Goal: Task Accomplishment & Management: Use online tool/utility

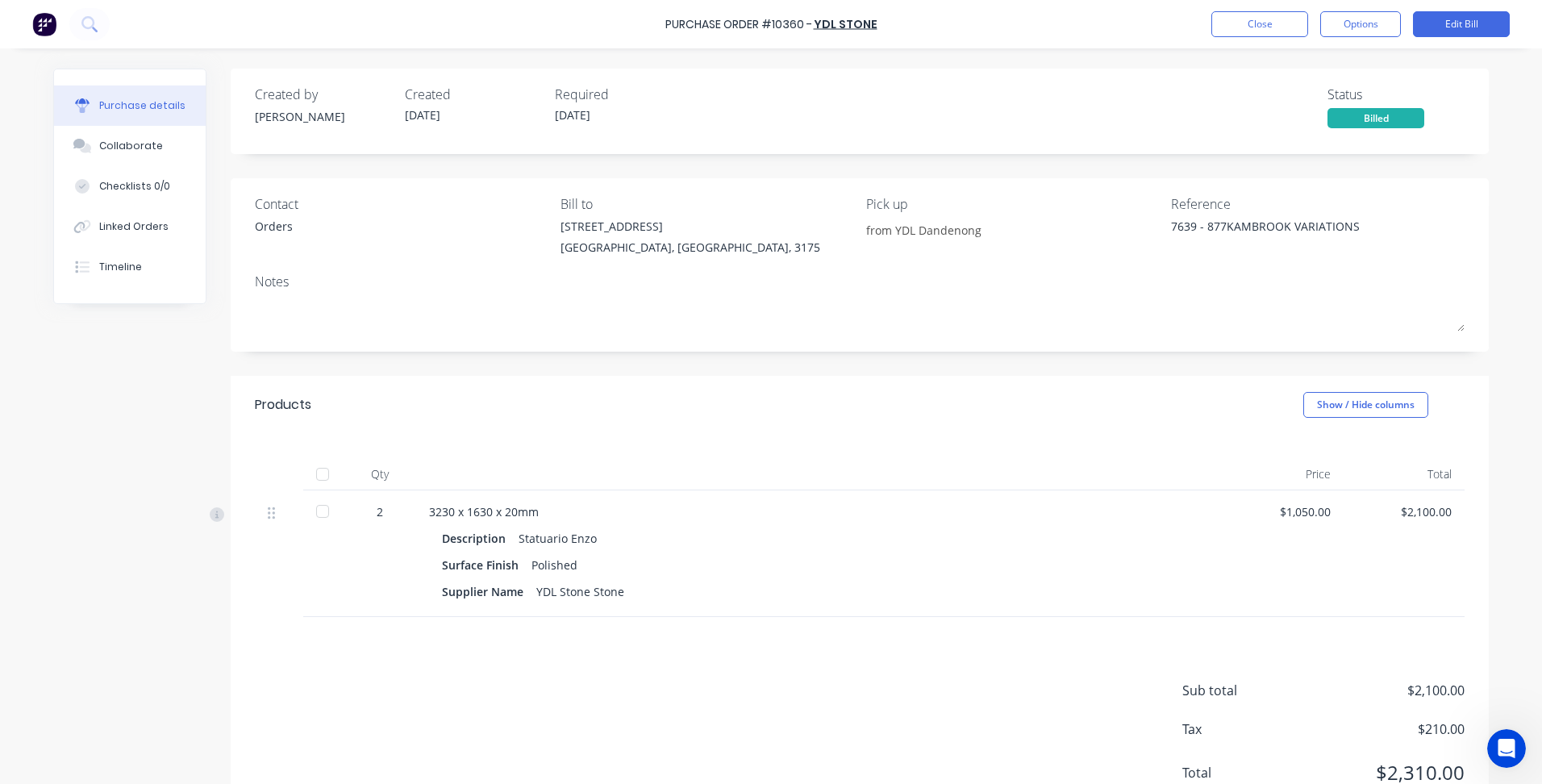
scroll to position [3, 0]
click at [1218, 44] on div "Purchase Order #10360 - YDL Stone Close Options Edit Bill" at bounding box center [771, 24] width 1542 height 48
click at [1233, 30] on button "Close" at bounding box center [1260, 24] width 97 height 26
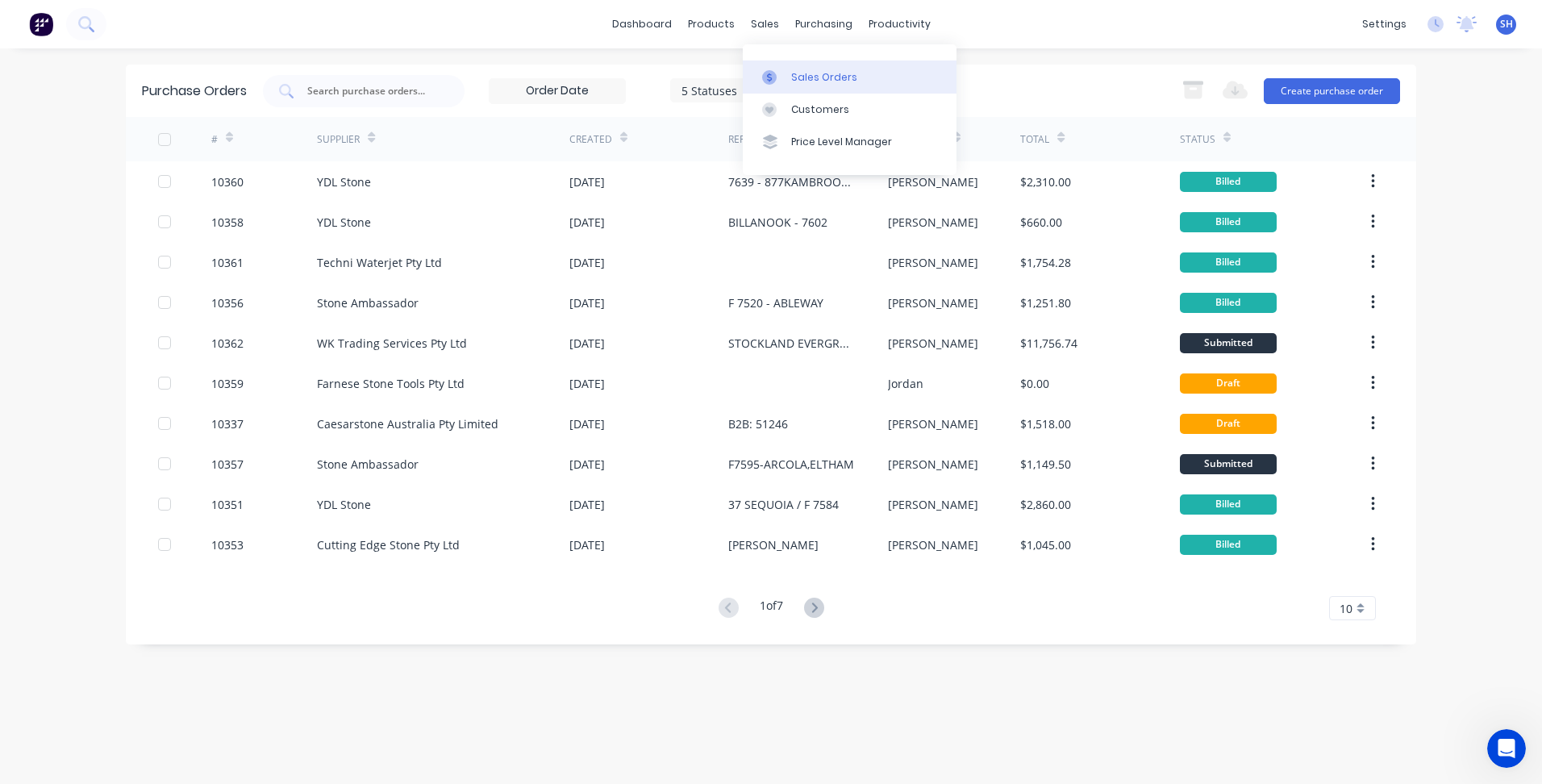
click at [800, 72] on div "Sales Orders" at bounding box center [824, 77] width 66 height 15
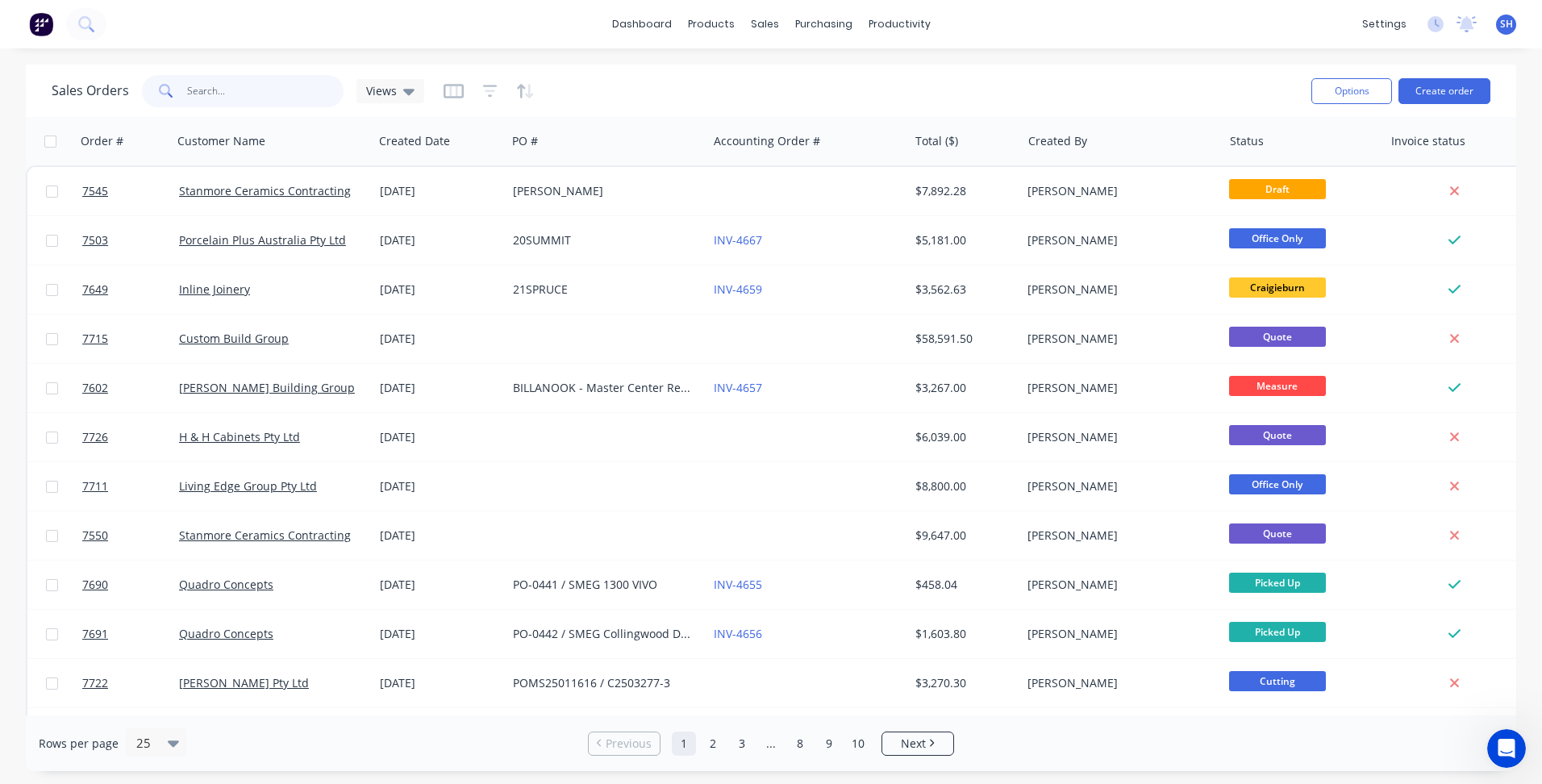
click at [220, 90] on input "text" at bounding box center [266, 91] width 158 height 32
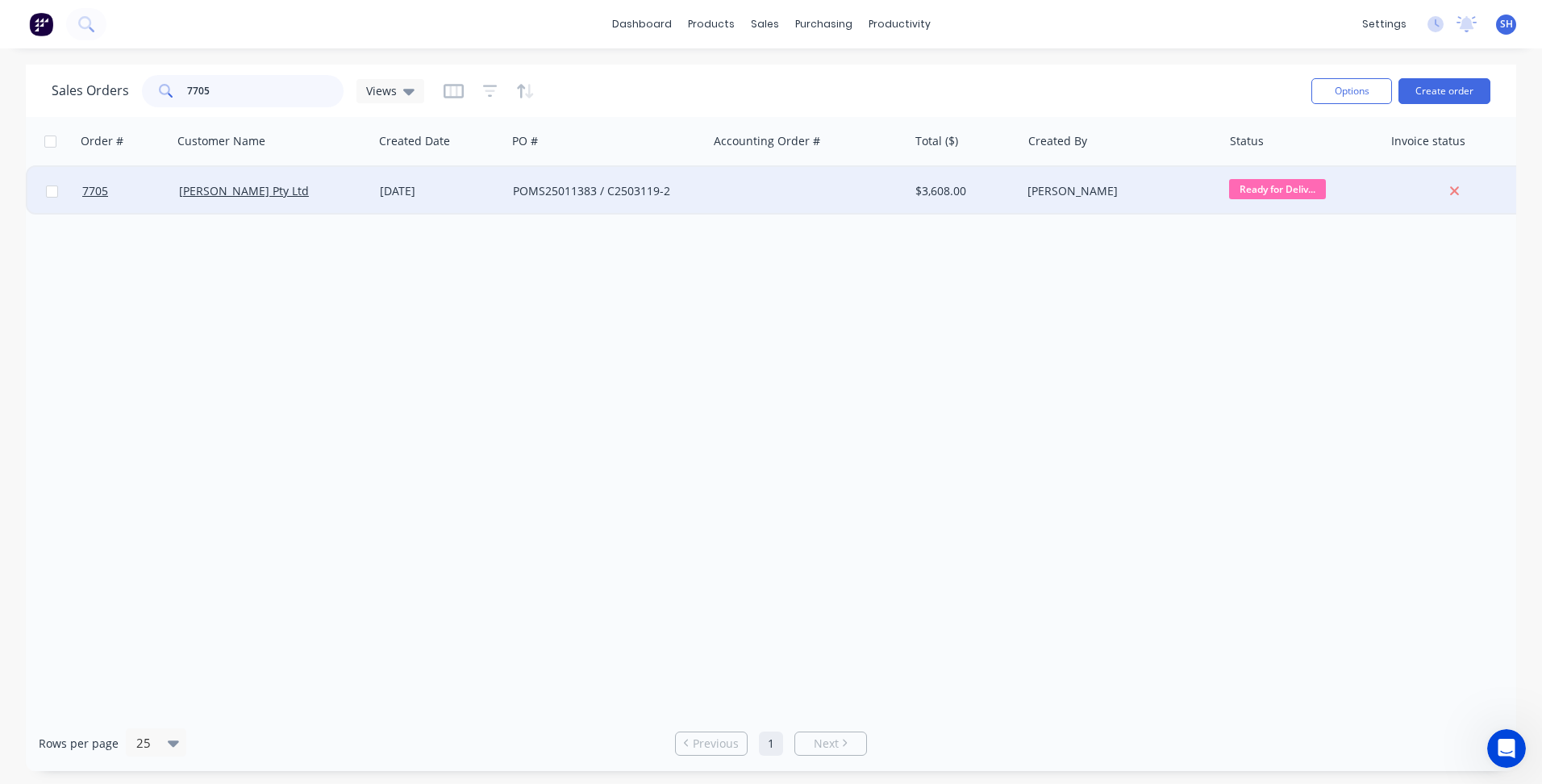
type input "7705"
click at [588, 192] on div "POMS25011383 / C2503119-2" at bounding box center [602, 190] width 179 height 16
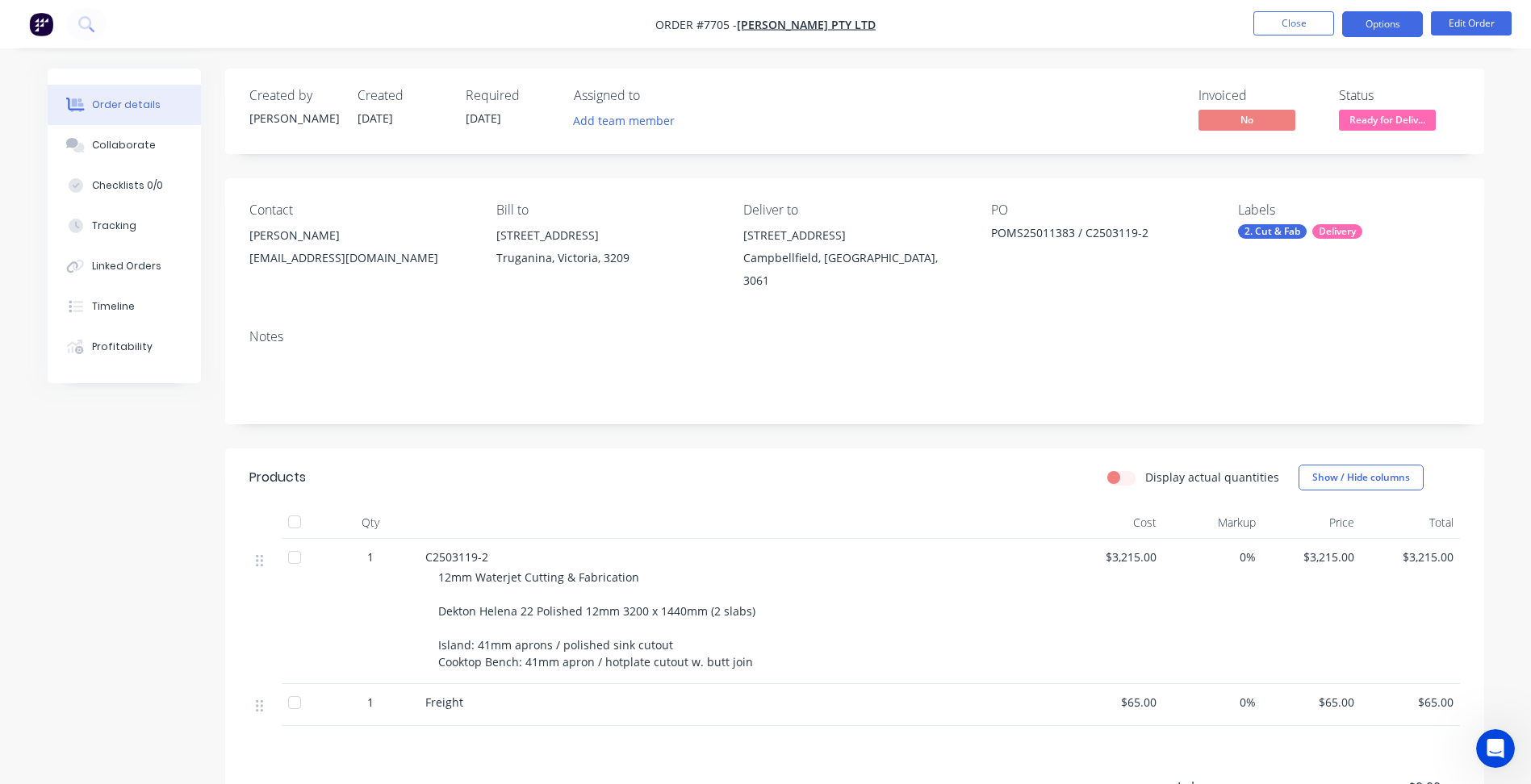
click at [1397, 24] on button "Options" at bounding box center [1381, 24] width 80 height 26
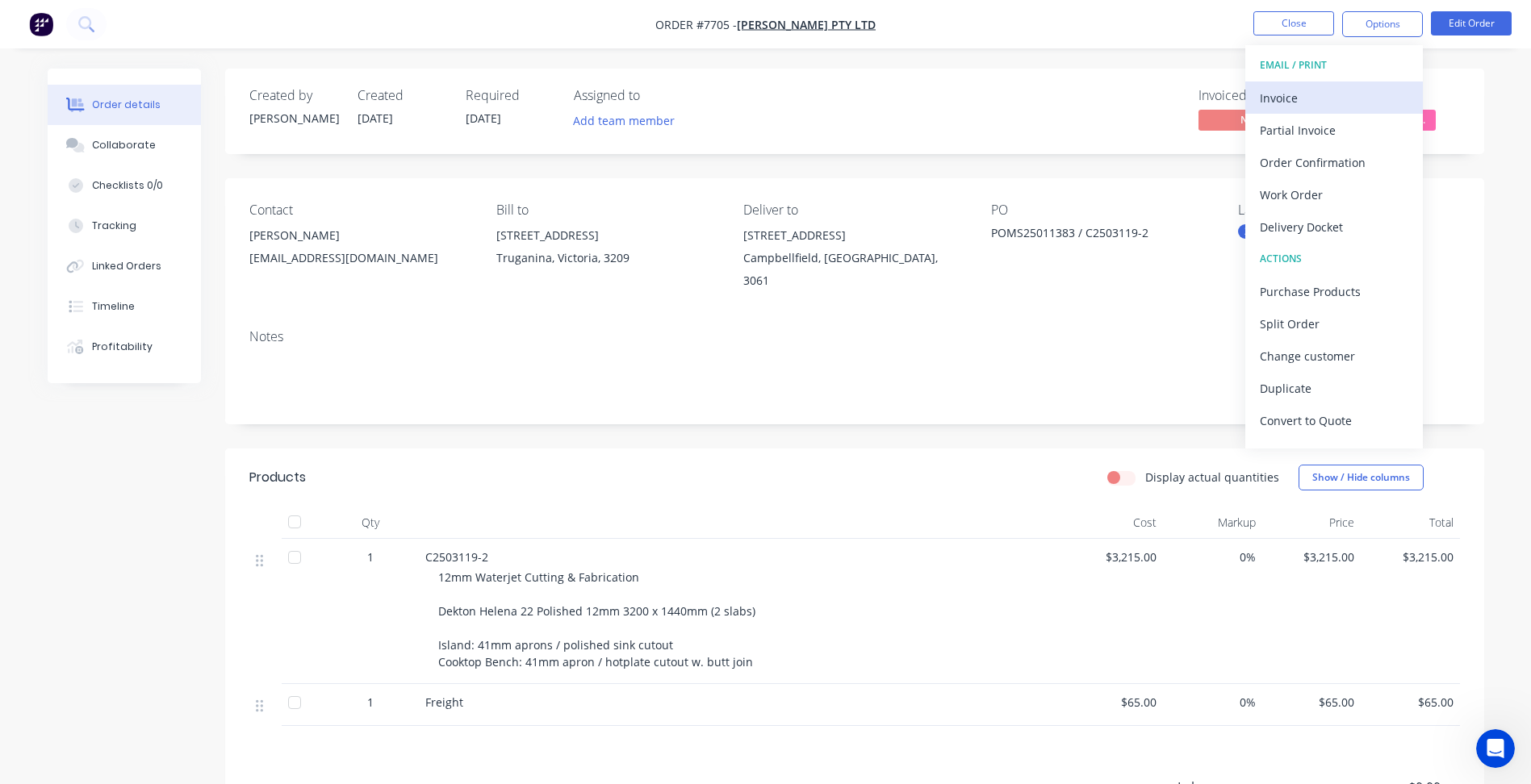
click at [1340, 97] on div "Invoice" at bounding box center [1334, 98] width 149 height 23
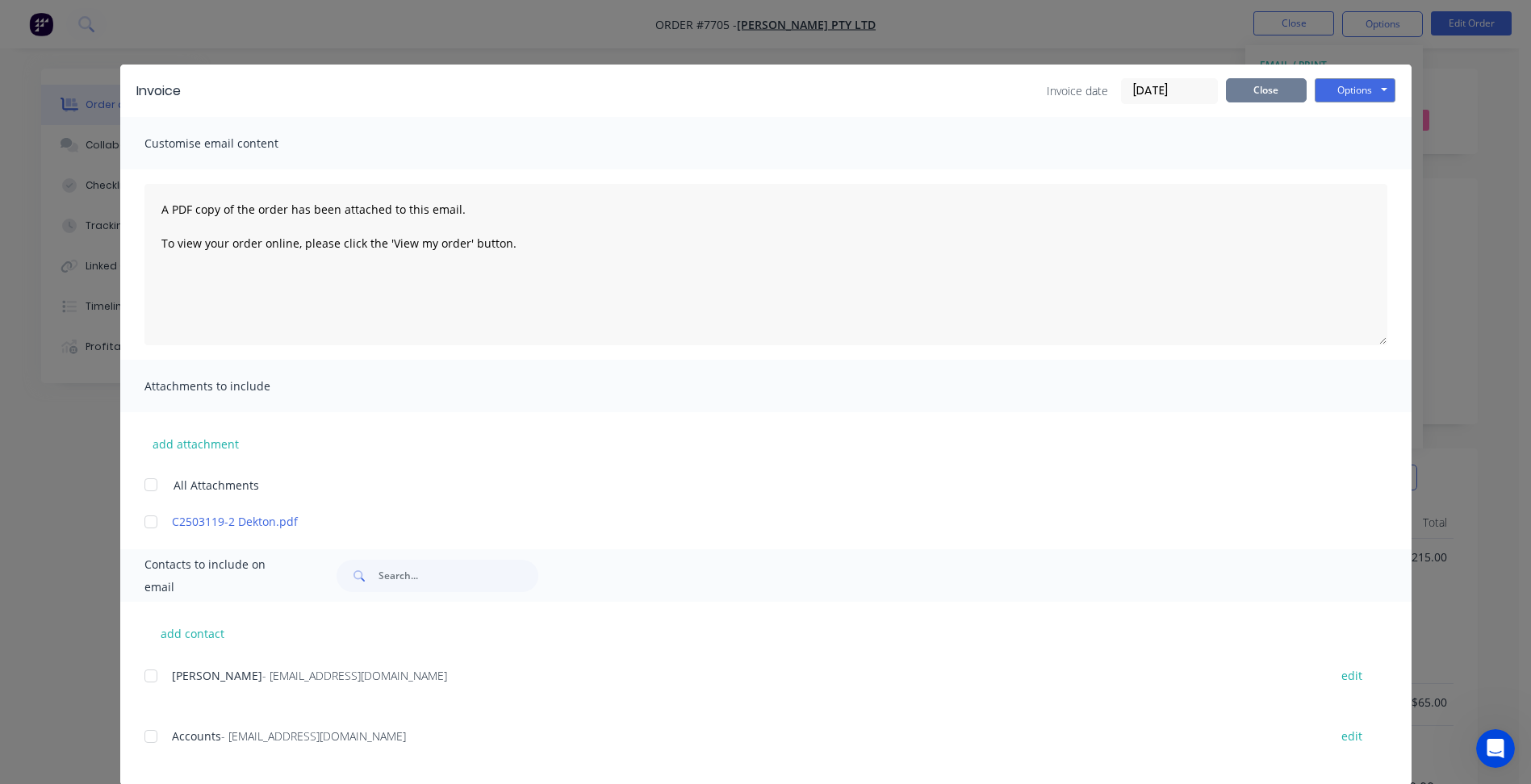
click at [1271, 91] on button "Close" at bounding box center [1265, 90] width 80 height 24
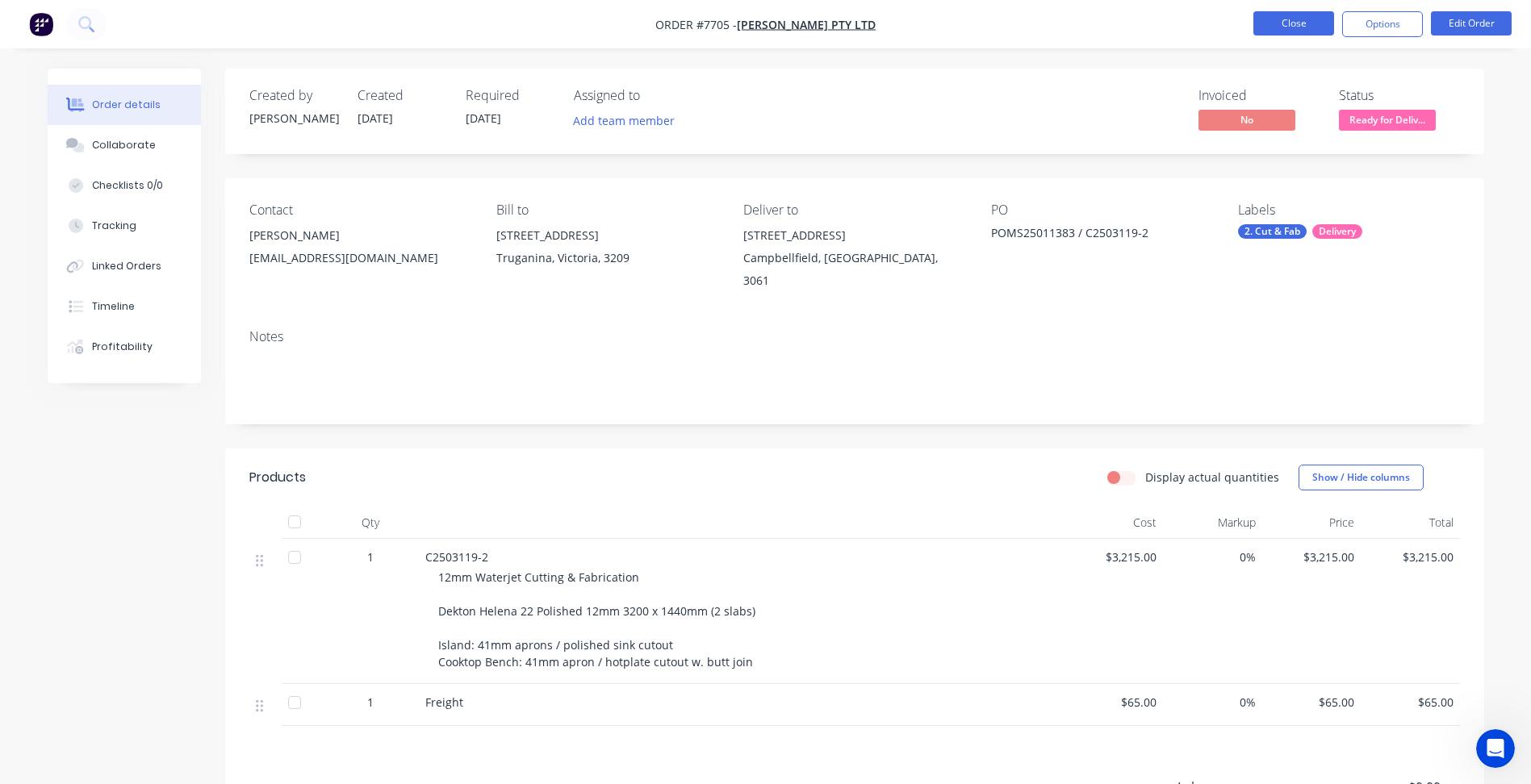
click at [1295, 22] on button "Close" at bounding box center [1293, 23] width 80 height 24
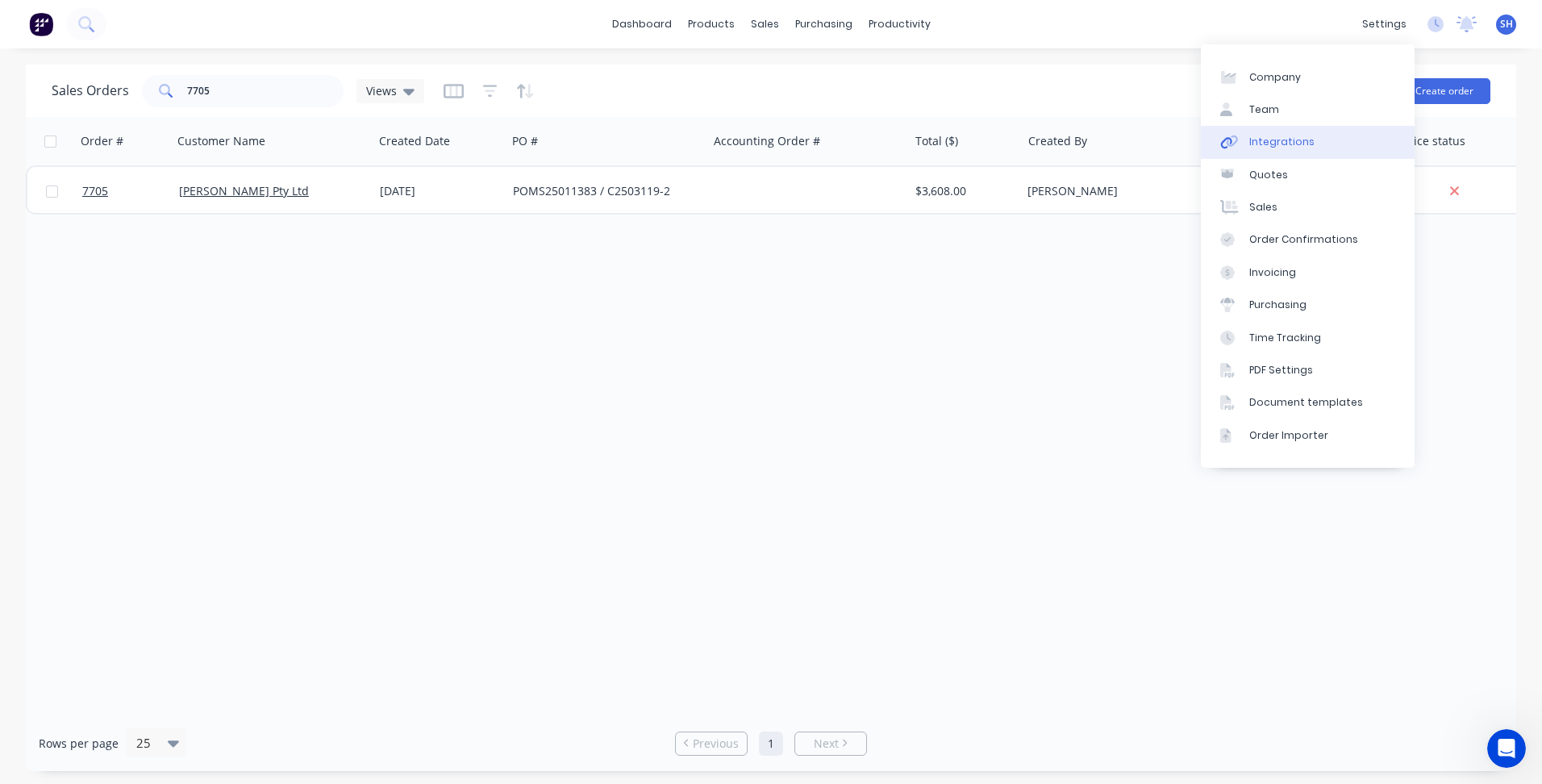
click at [1353, 137] on link "Integrations" at bounding box center [1307, 141] width 214 height 32
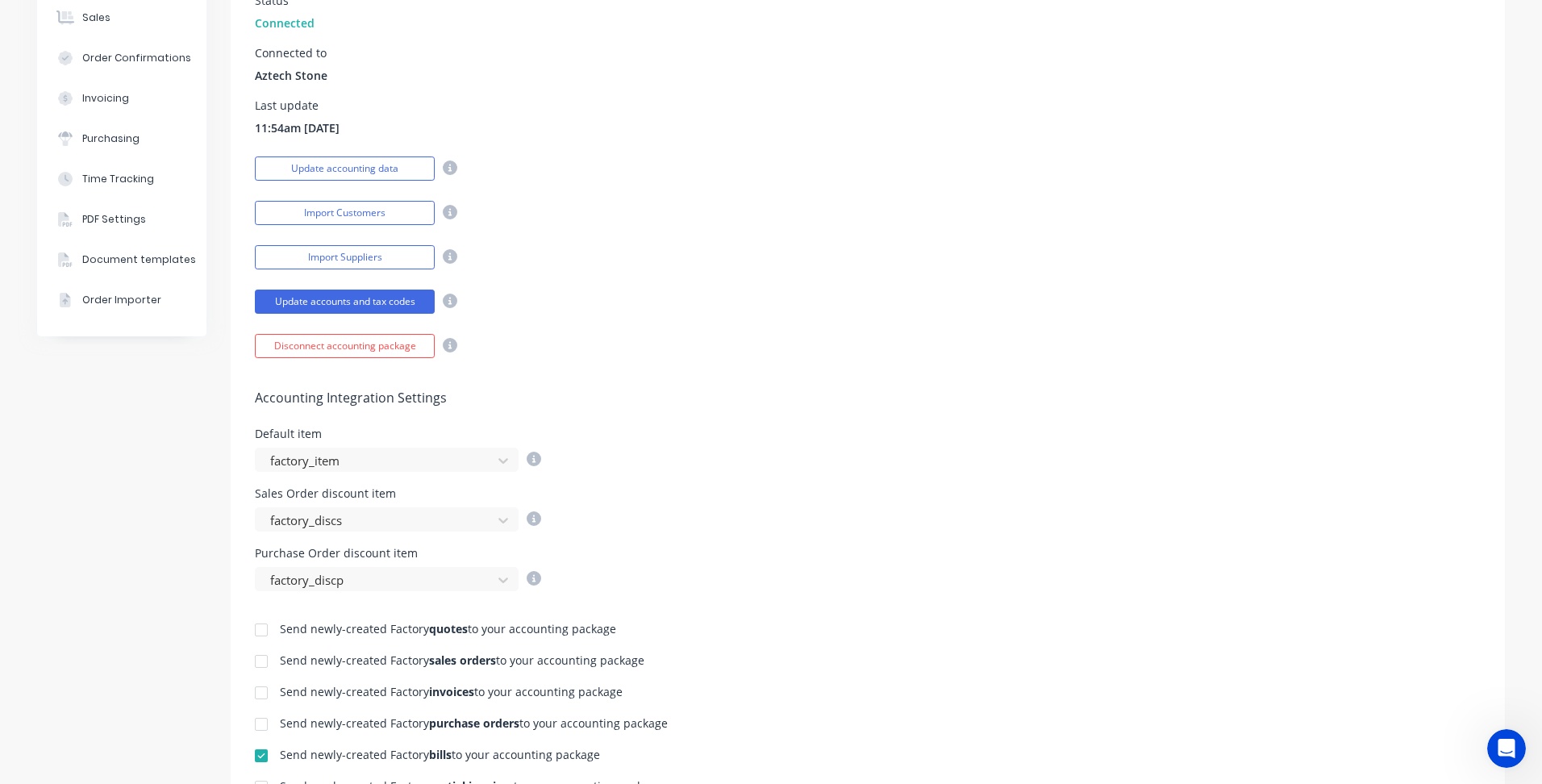
scroll to position [323, 0]
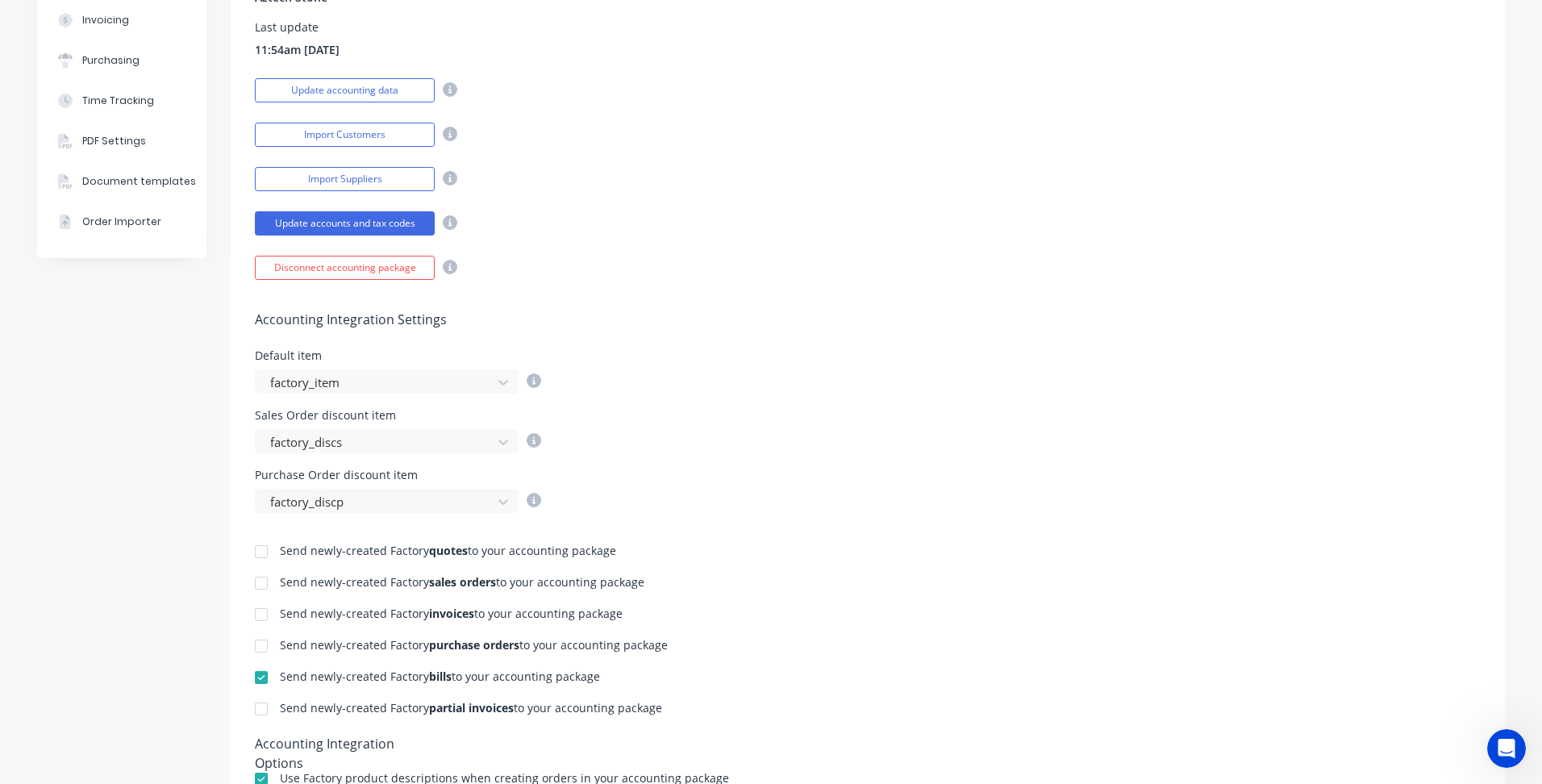
click at [259, 616] on div at bounding box center [261, 614] width 32 height 32
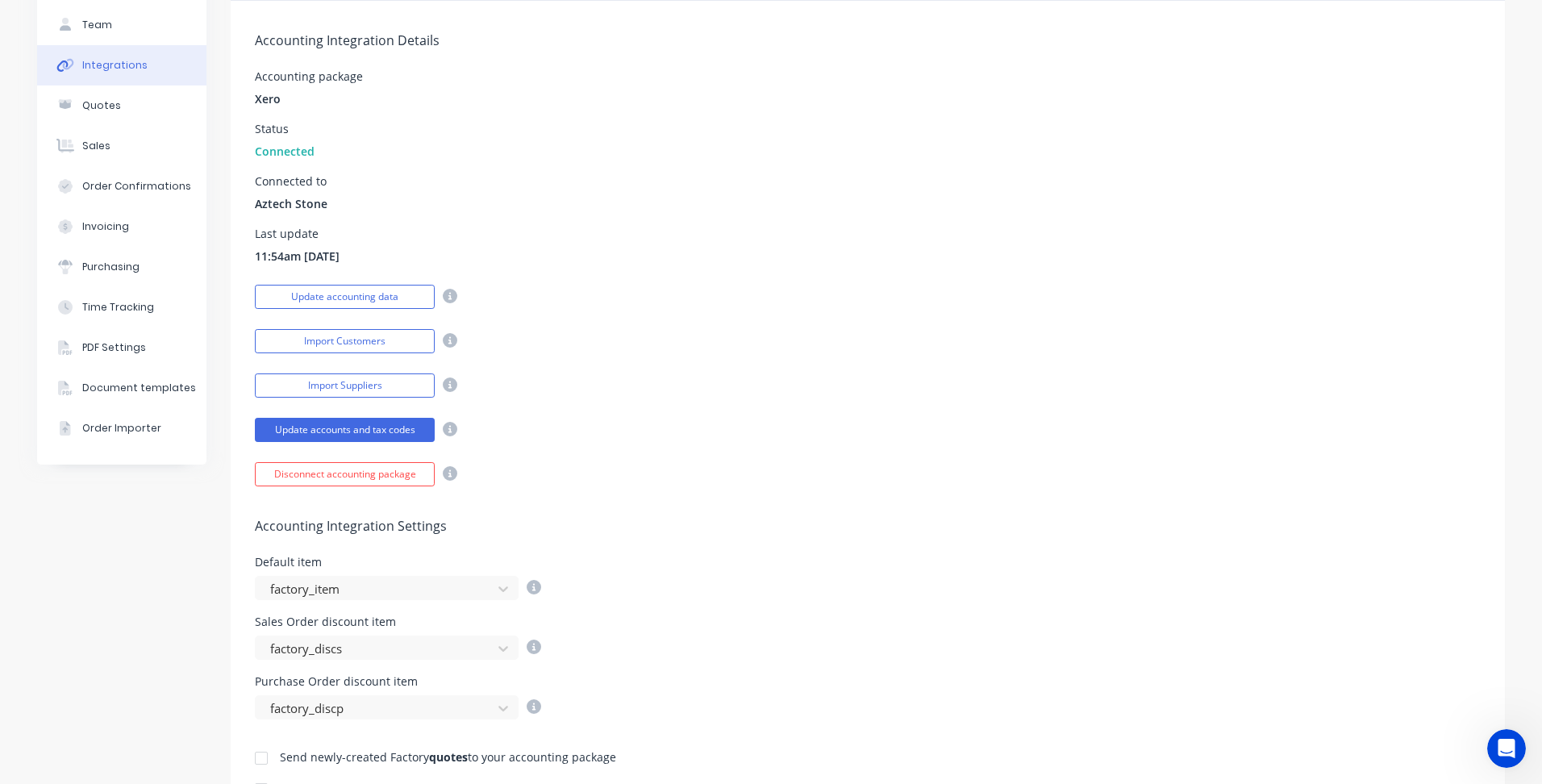
scroll to position [0, 0]
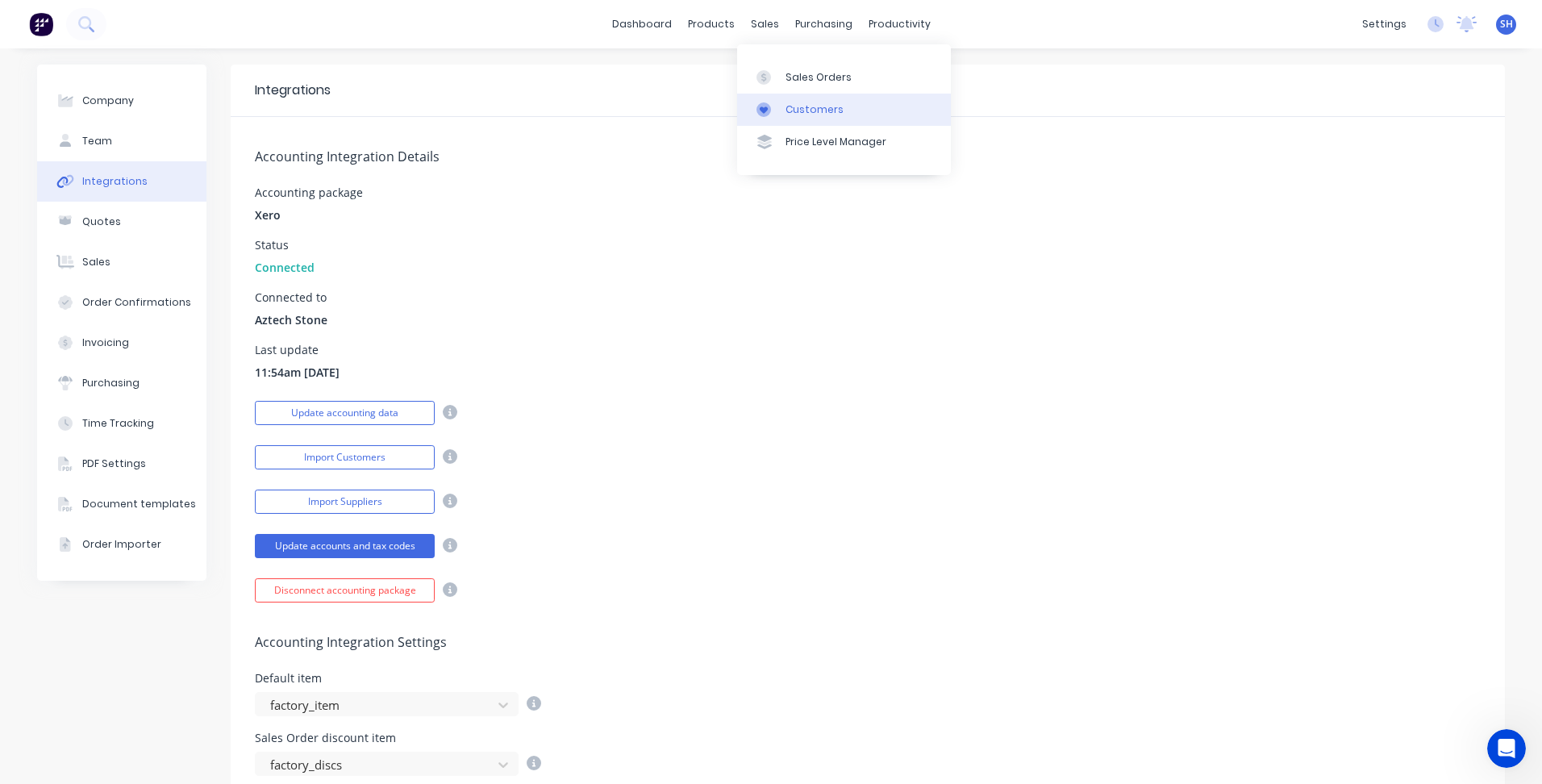
click at [802, 94] on link "Customers" at bounding box center [844, 109] width 214 height 32
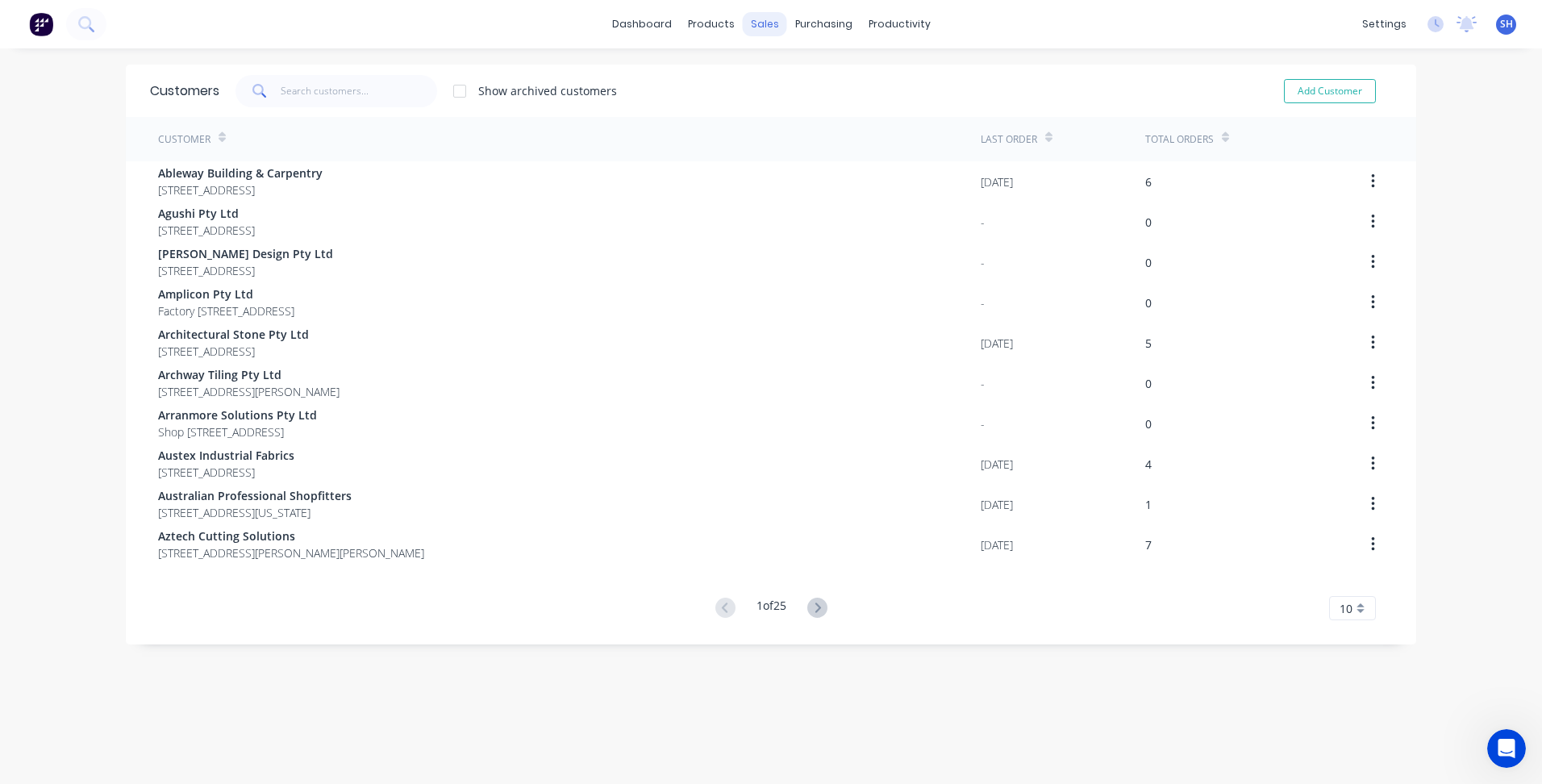
click at [749, 22] on div "sales" at bounding box center [765, 24] width 44 height 24
click at [779, 75] on div at bounding box center [769, 77] width 24 height 15
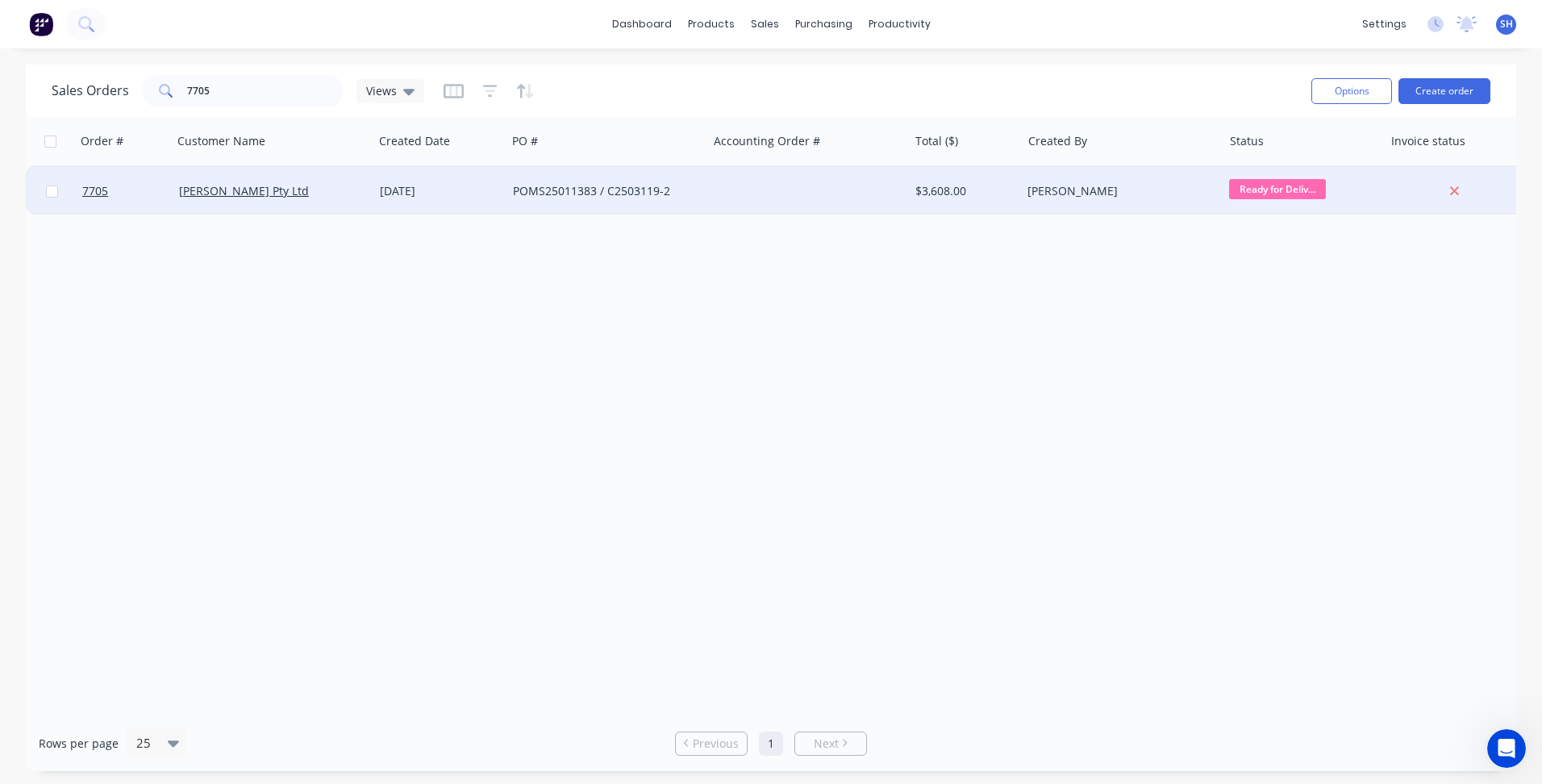
click at [607, 199] on div "POMS25011383 / C2503119-2" at bounding box center [607, 191] width 201 height 48
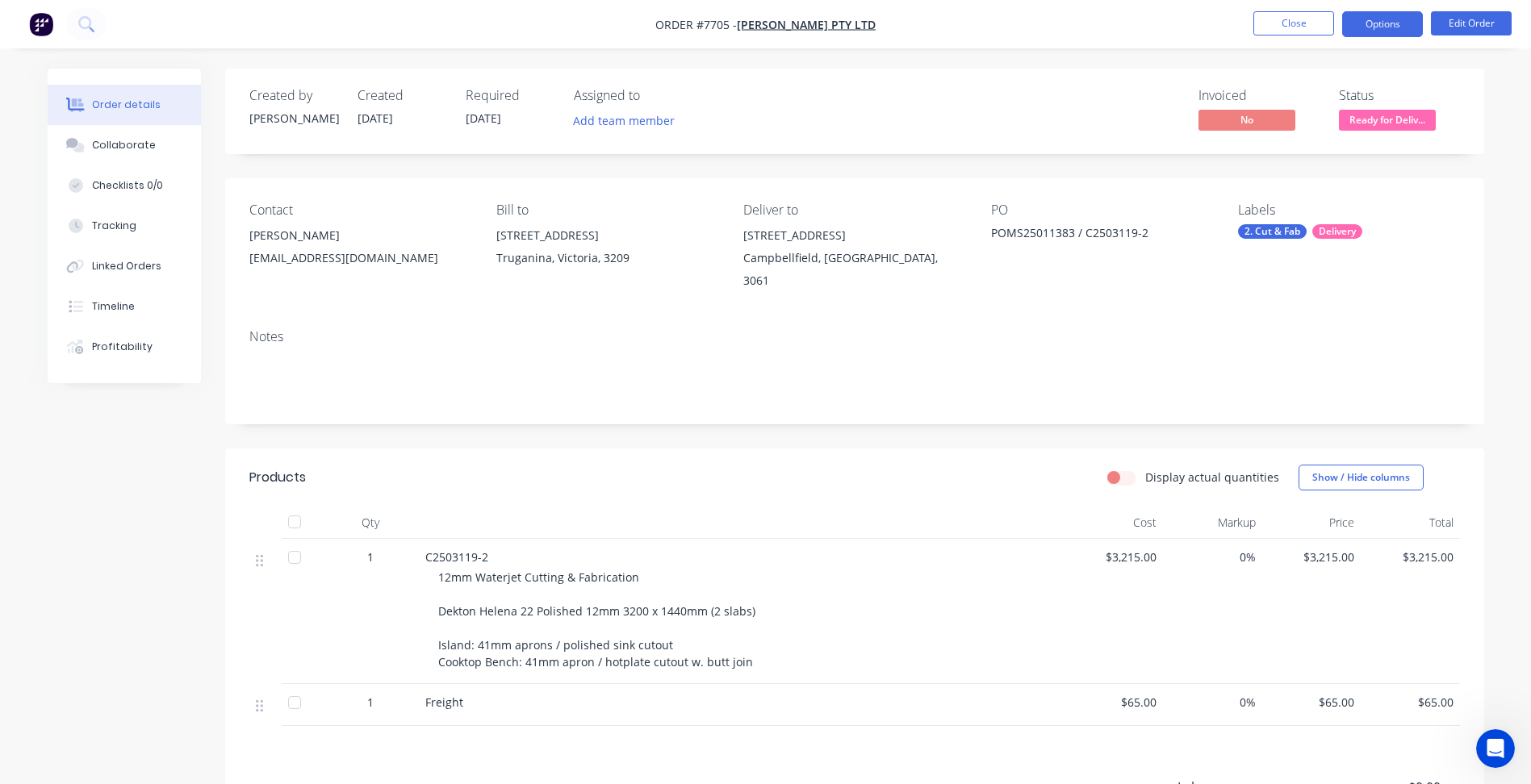
click at [1387, 24] on button "Options" at bounding box center [1381, 24] width 80 height 26
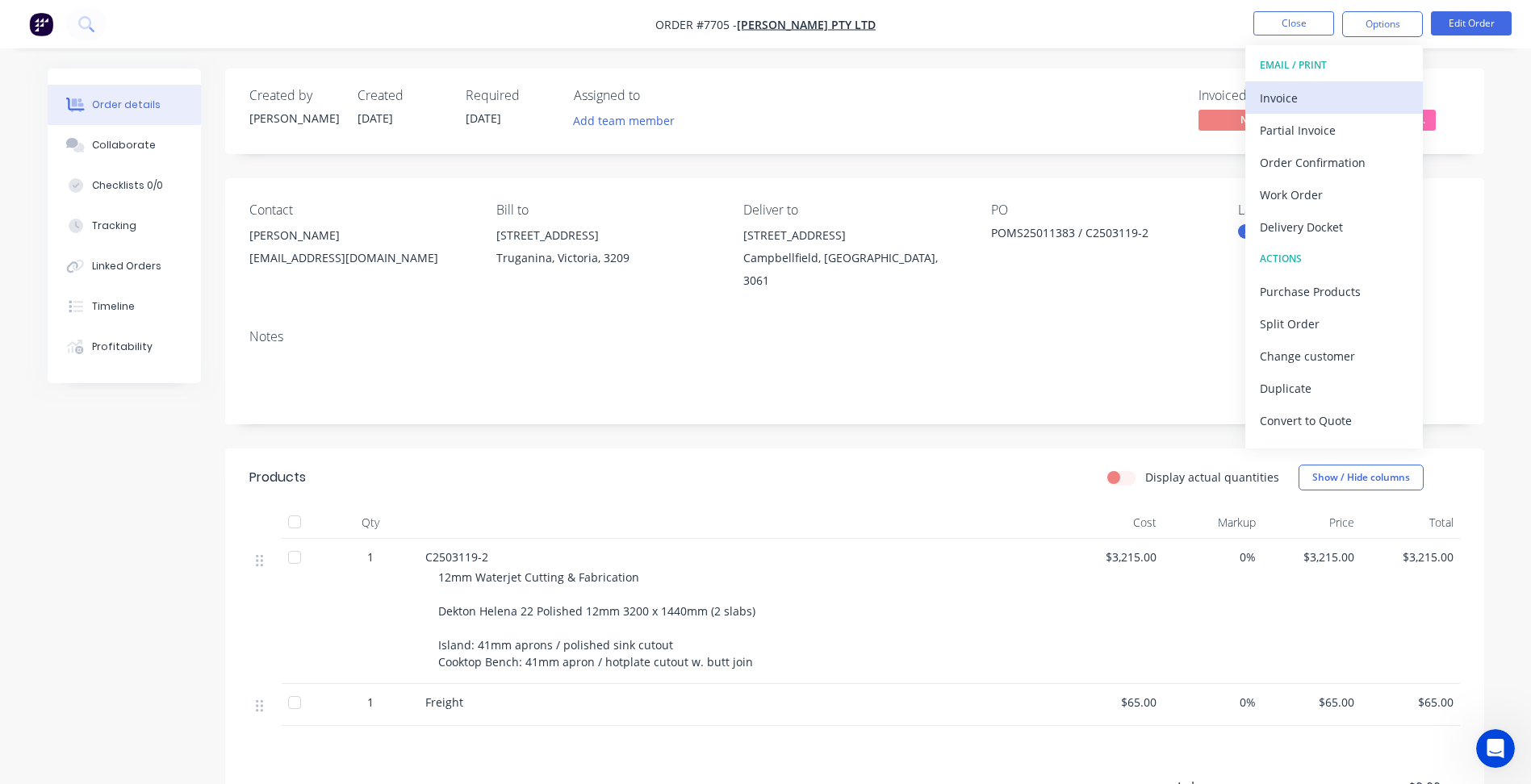
click at [1343, 95] on div "Invoice" at bounding box center [1334, 98] width 149 height 23
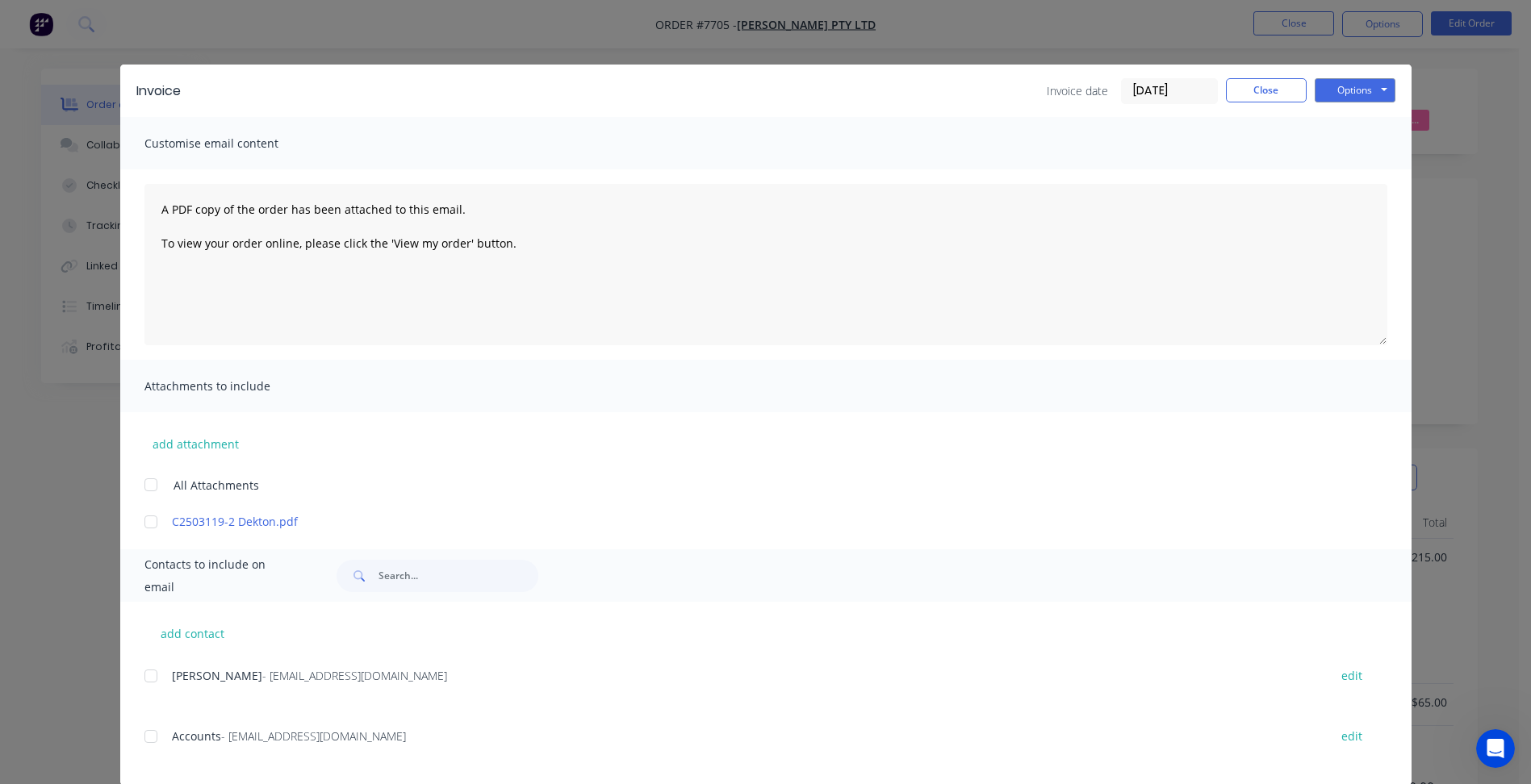
click at [1357, 102] on div "Options Preview Print Email" at bounding box center [1354, 91] width 80 height 26
click at [1334, 93] on button "Options" at bounding box center [1354, 90] width 80 height 24
click at [1326, 142] on button "Print" at bounding box center [1366, 146] width 103 height 27
click at [1225, 95] on button "Close" at bounding box center [1265, 90] width 80 height 24
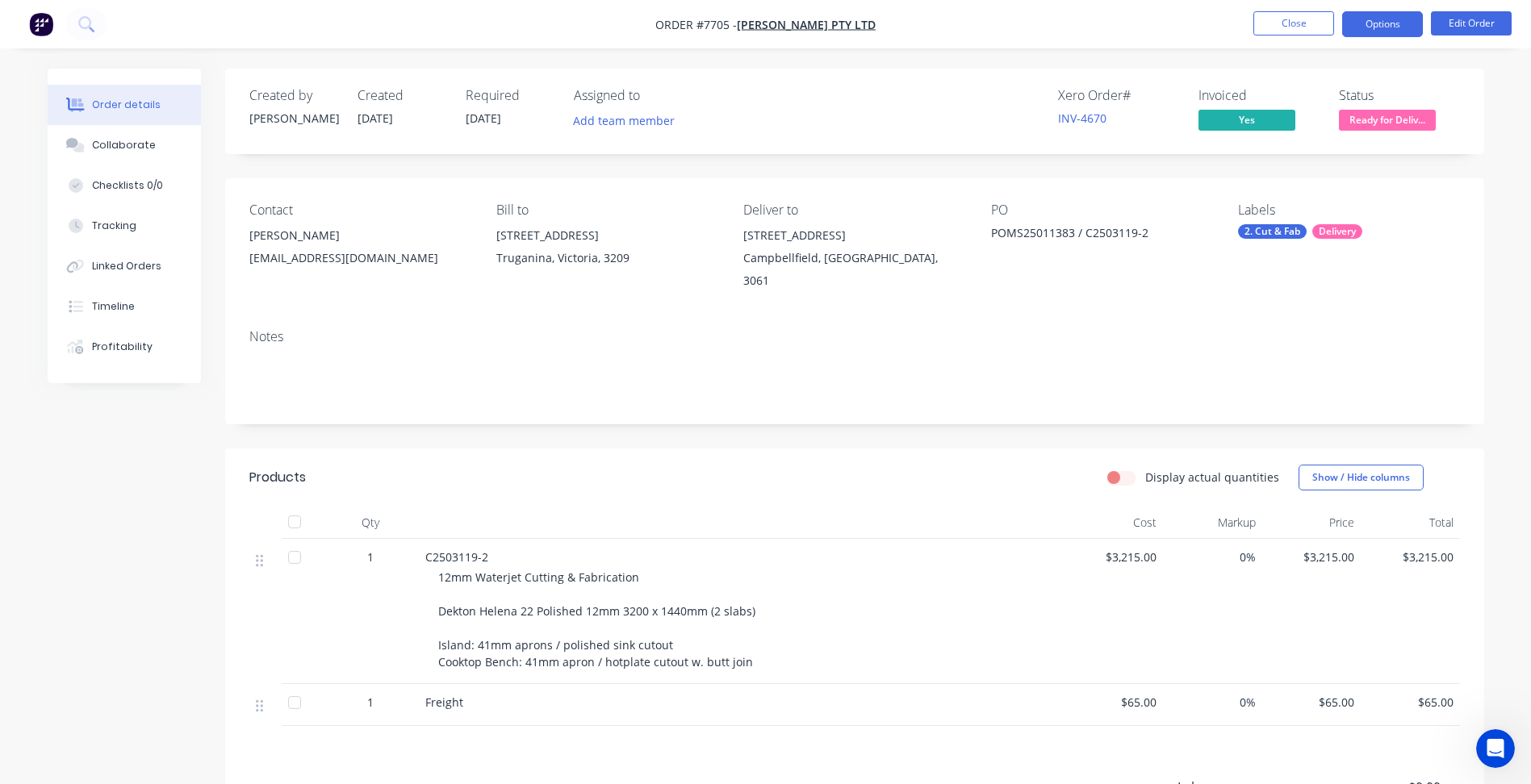
click at [1375, 29] on button "Options" at bounding box center [1381, 24] width 80 height 26
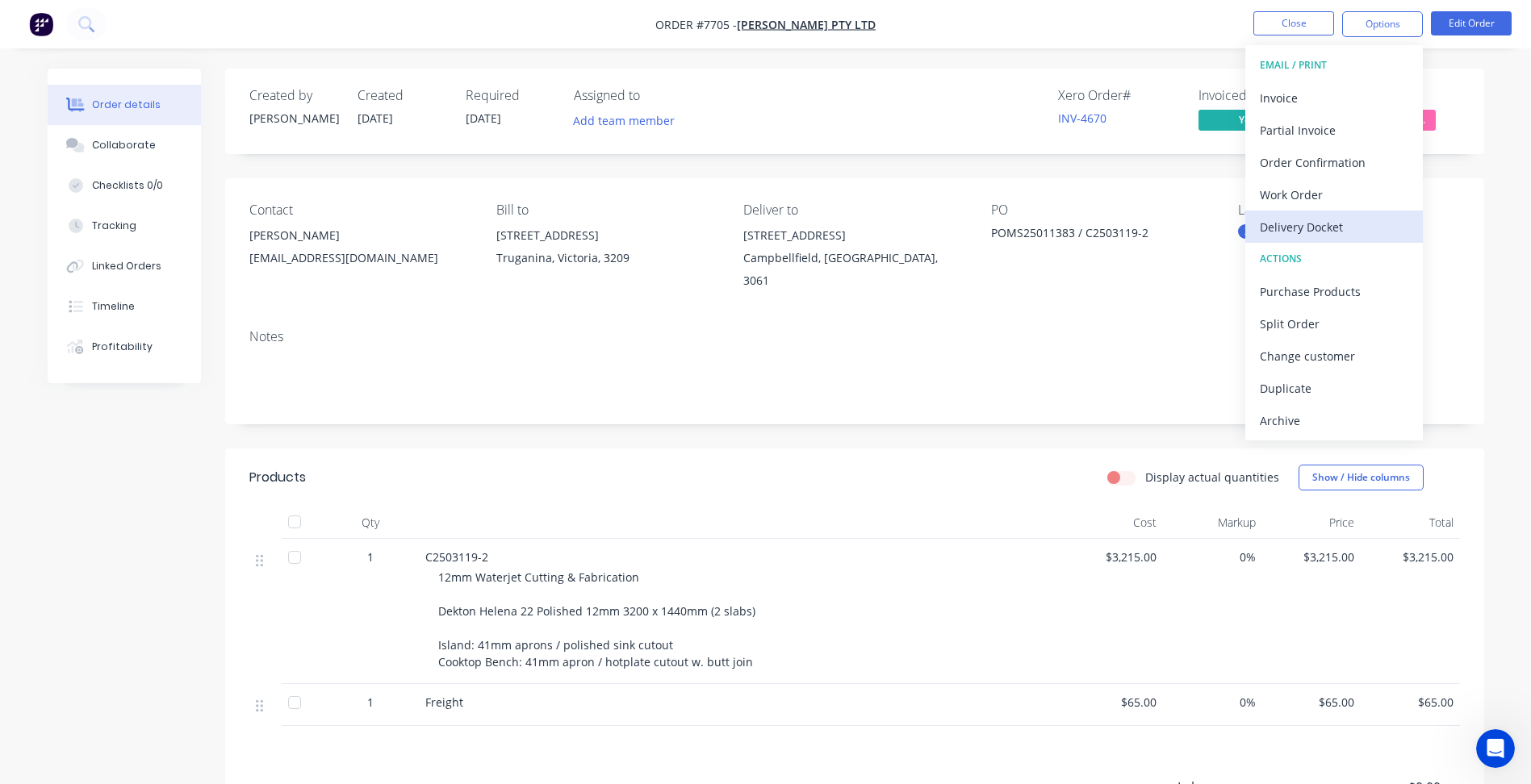
click at [1312, 221] on div "Delivery Docket" at bounding box center [1334, 227] width 149 height 23
click at [1313, 163] on div "Without pricing" at bounding box center [1334, 162] width 149 height 23
click at [1264, 31] on button "Close" at bounding box center [1293, 23] width 80 height 24
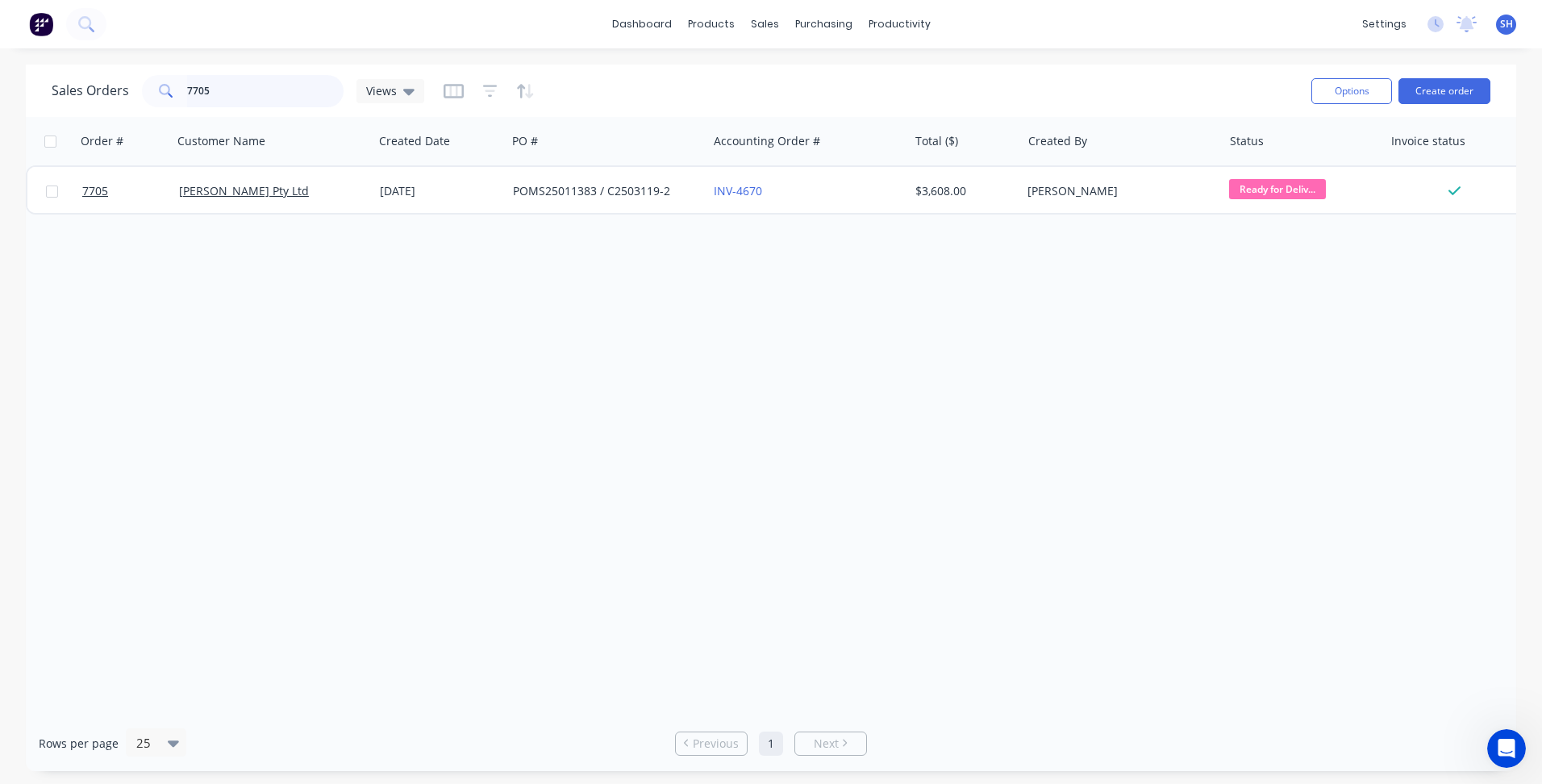
click at [231, 90] on input "7705" at bounding box center [266, 91] width 158 height 32
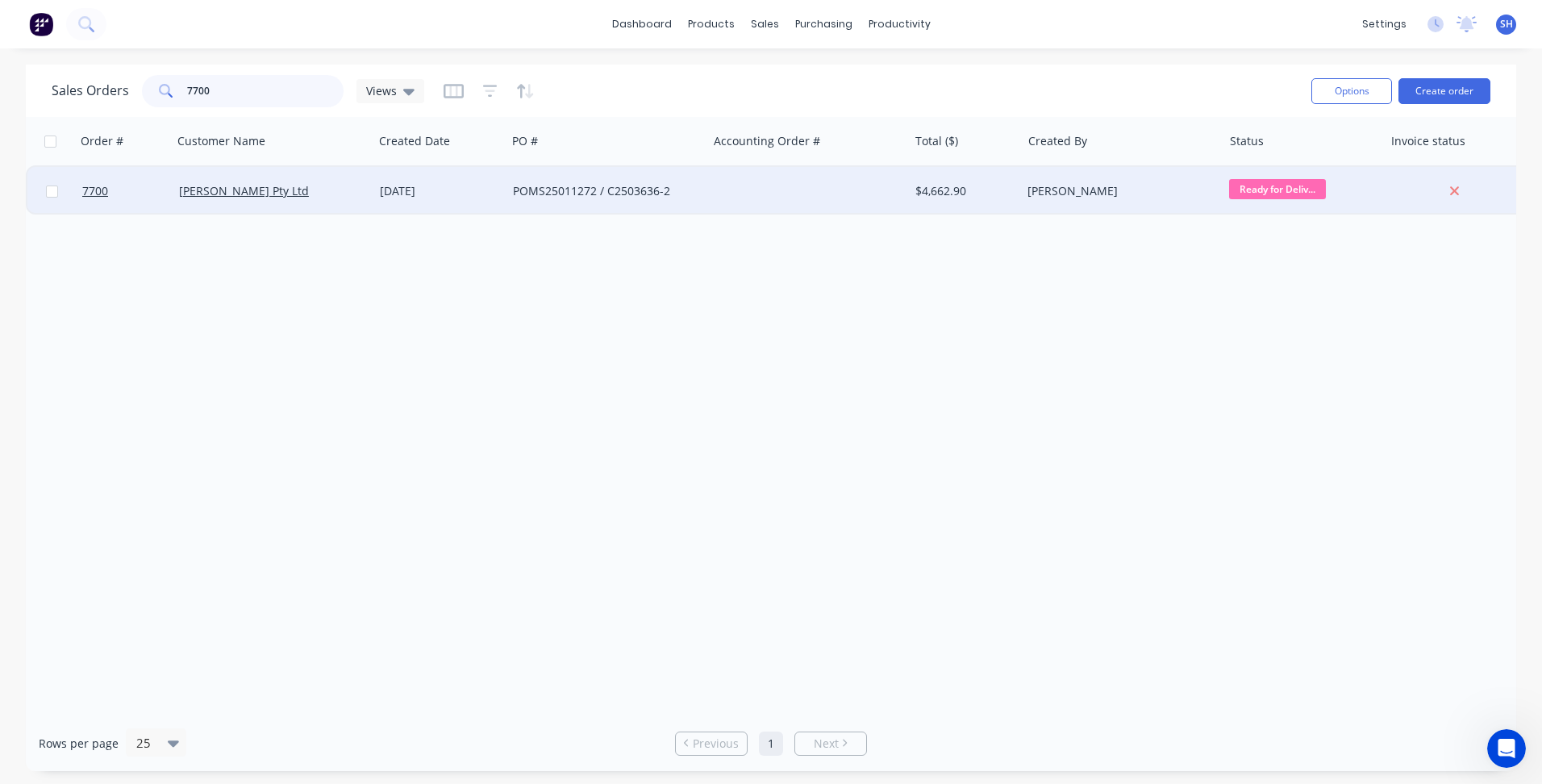
type input "7700"
click at [668, 185] on div "POMS25011272 / C2503636-2" at bounding box center [602, 190] width 179 height 16
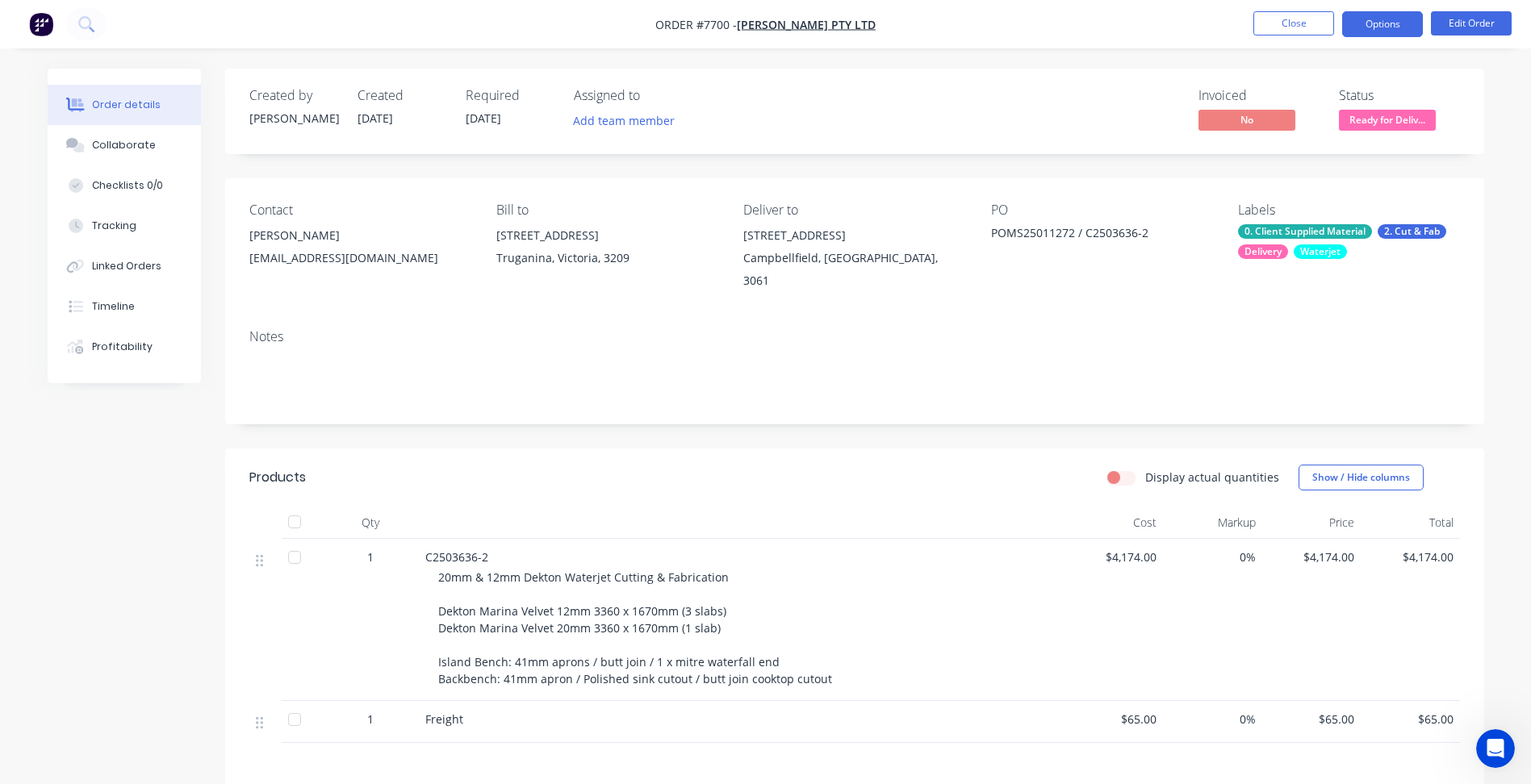
click at [1370, 25] on button "Options" at bounding box center [1381, 24] width 80 height 26
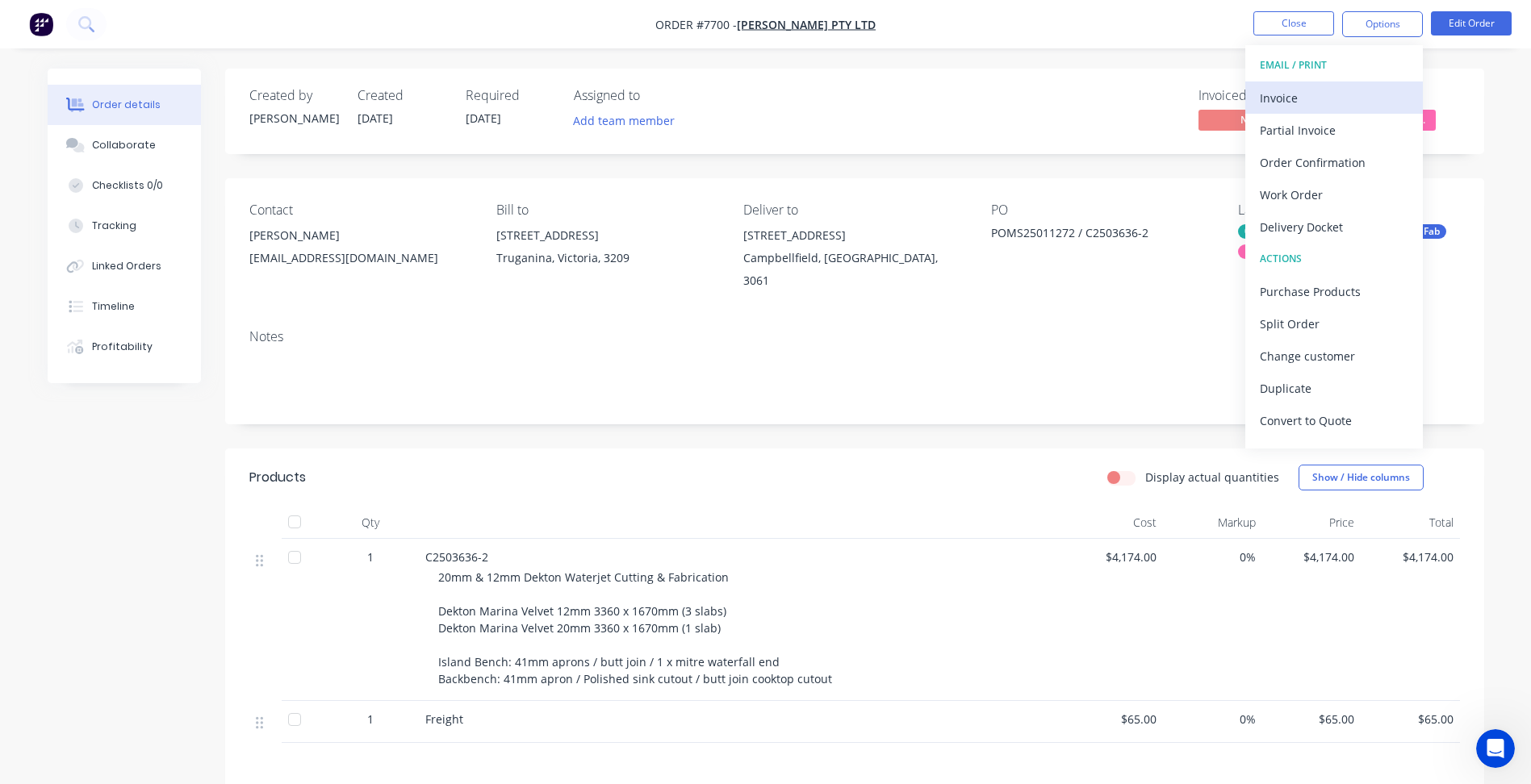
click at [1310, 104] on div "Invoice" at bounding box center [1334, 98] width 149 height 23
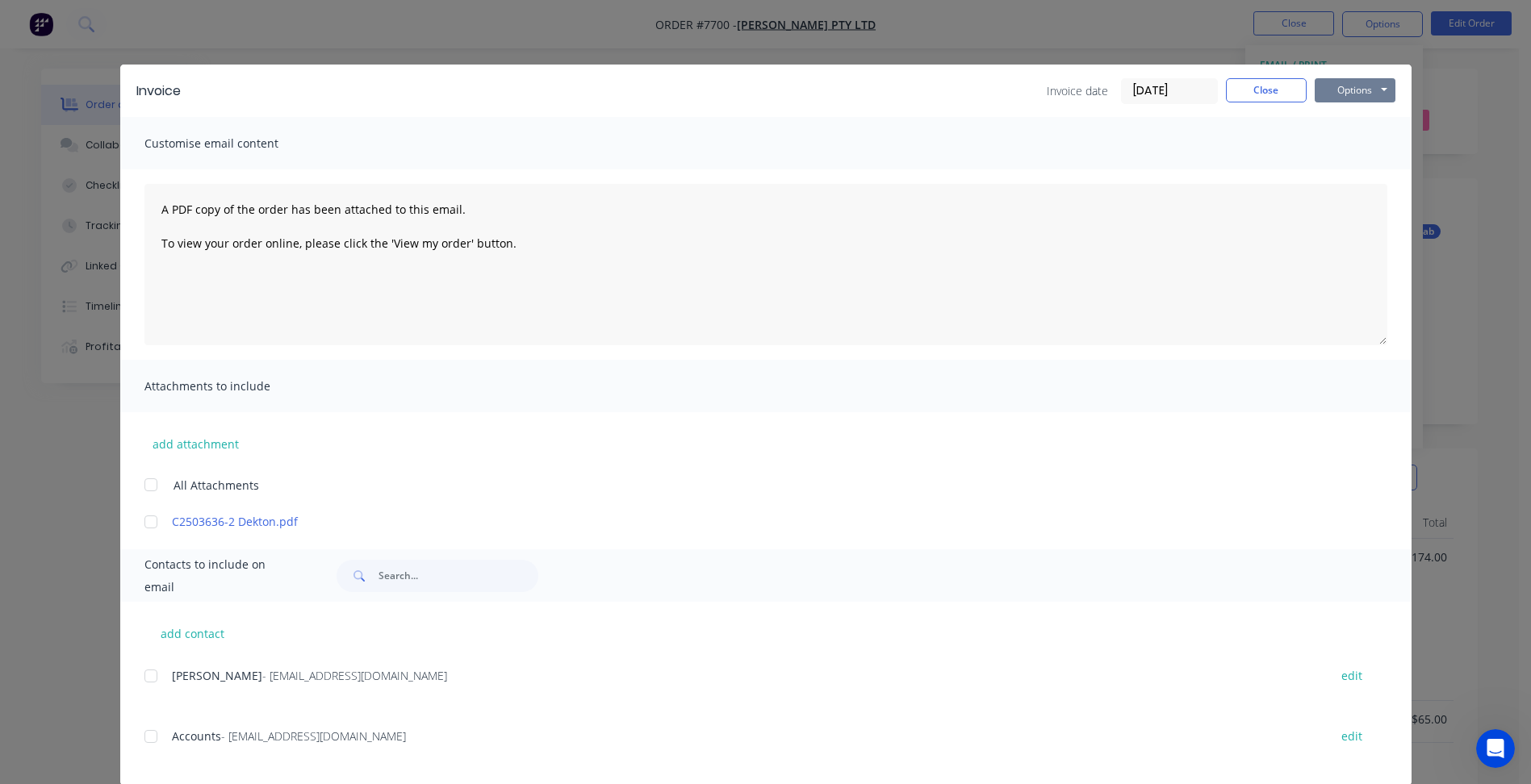
click at [1322, 100] on button "Options" at bounding box center [1354, 90] width 80 height 24
click at [1331, 141] on button "Print" at bounding box center [1366, 146] width 103 height 27
click at [1259, 102] on button "Close" at bounding box center [1265, 90] width 80 height 24
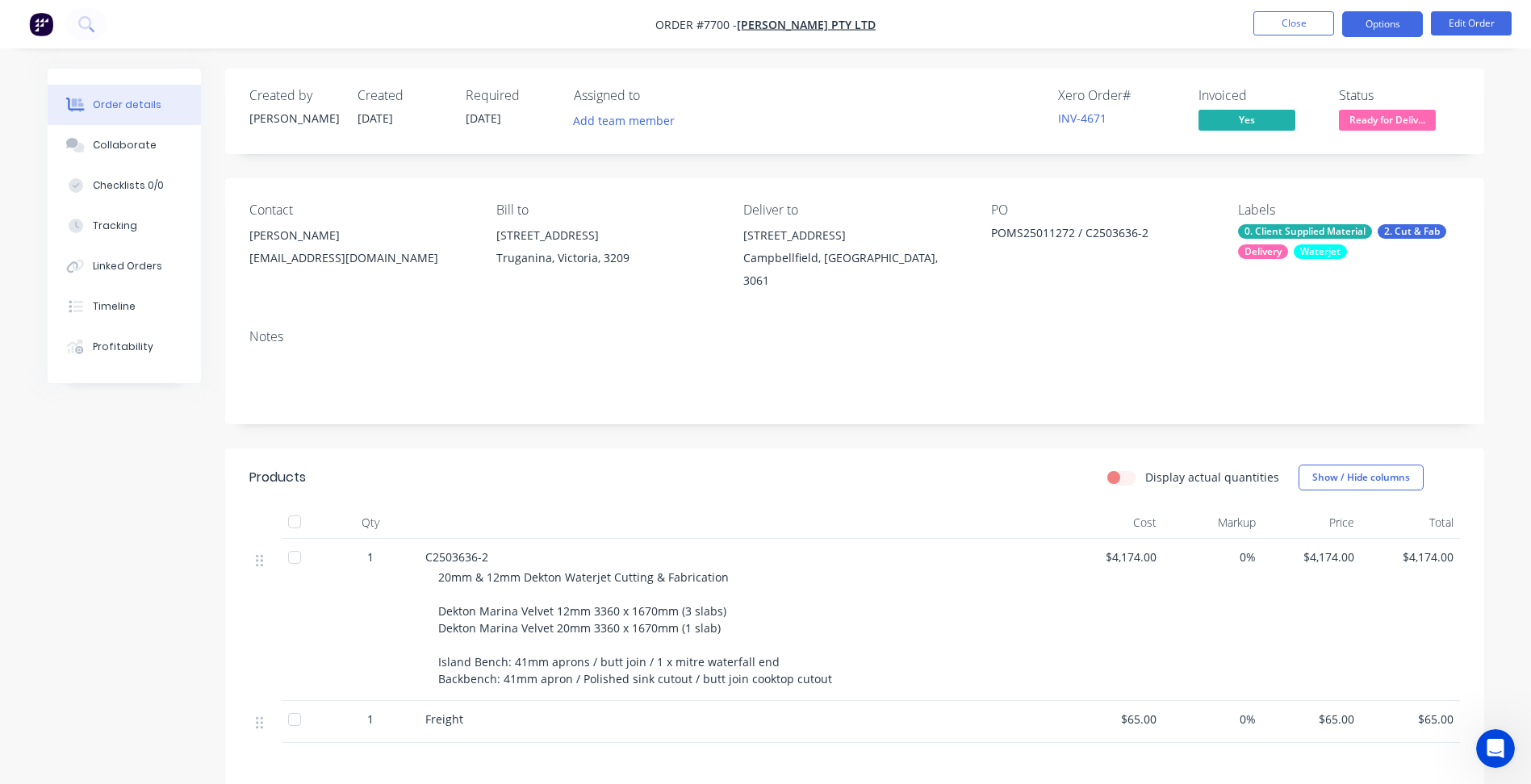
click at [1373, 33] on button "Options" at bounding box center [1381, 24] width 80 height 26
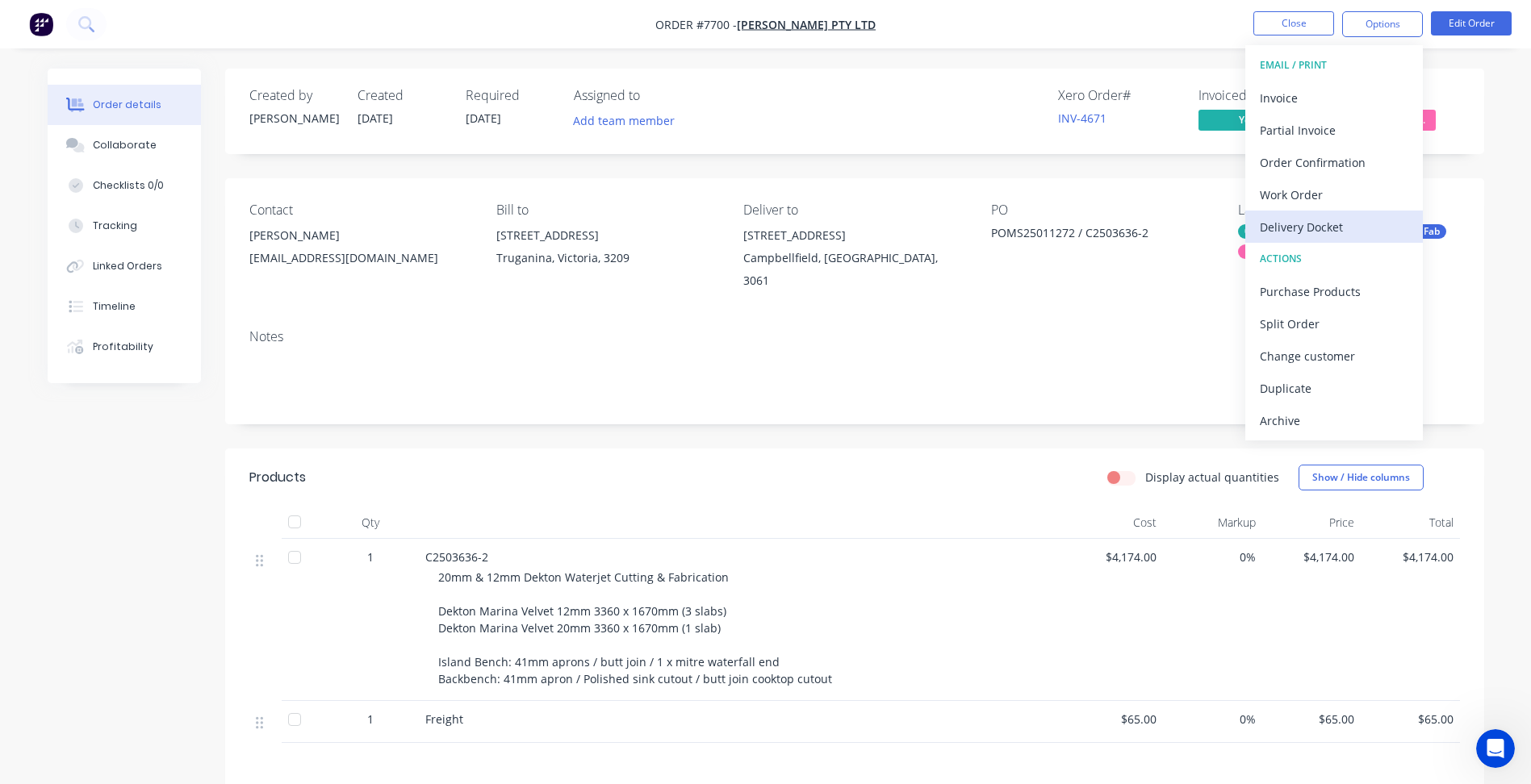
click at [1317, 225] on div "Delivery Docket" at bounding box center [1334, 227] width 149 height 23
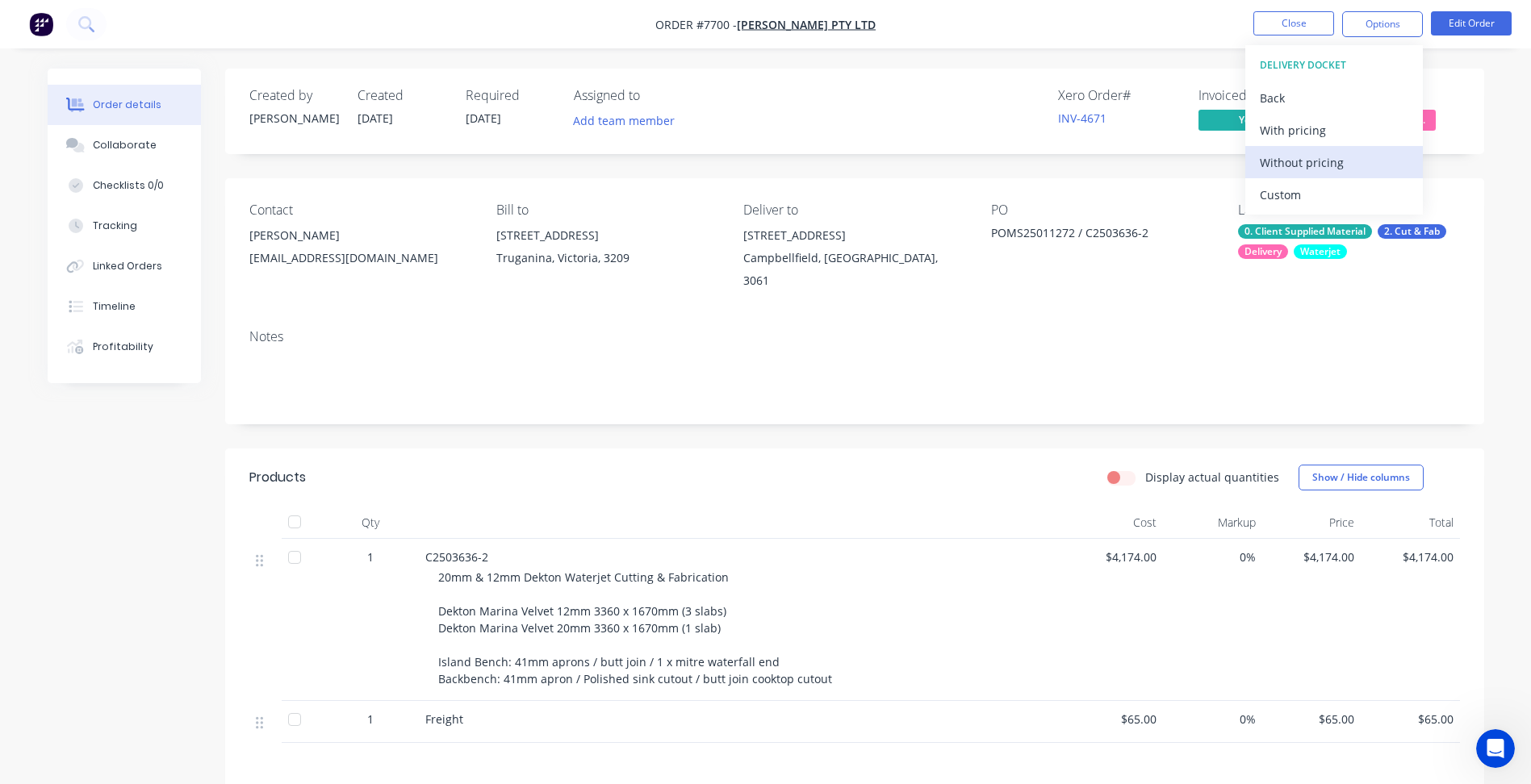
click at [1266, 156] on div "Without pricing" at bounding box center [1334, 162] width 149 height 23
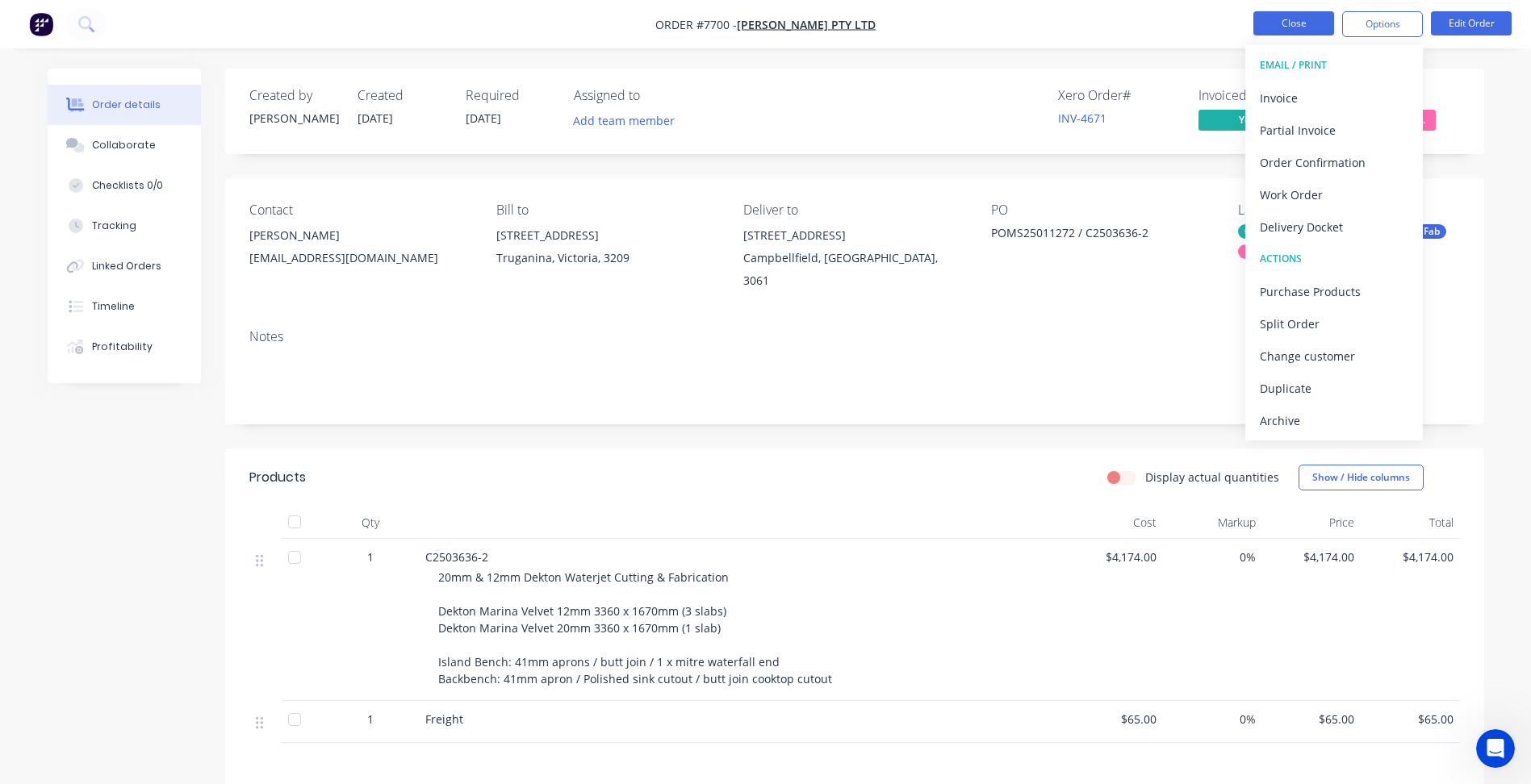
click at [1289, 27] on button "Close" at bounding box center [1293, 23] width 80 height 24
